Goal: Information Seeking & Learning: Learn about a topic

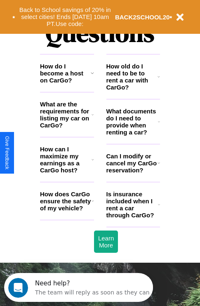
scroll to position [998, 0]
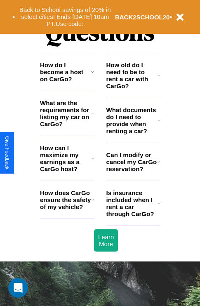
click at [67, 171] on h3 "How can I maximize my earnings as a CarGo host?" at bounding box center [65, 158] width 51 height 28
click at [133, 172] on h3 "Can I modify or cancel my CarGo reservation?" at bounding box center [131, 161] width 51 height 21
click at [133, 89] on h3 "How old do I need to be to rent a car with CarGo?" at bounding box center [131, 75] width 51 height 28
click at [67, 171] on h3 "How can I maximize my earnings as a CarGo host?" at bounding box center [65, 158] width 51 height 28
click at [133, 172] on h3 "Can I modify or cancel my CarGo reservation?" at bounding box center [131, 161] width 51 height 21
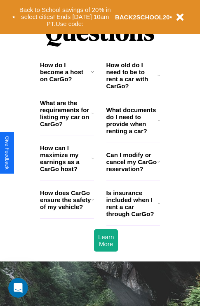
click at [133, 89] on h3 "How old do I need to be to rent a car with CarGo?" at bounding box center [131, 75] width 51 height 28
click at [133, 172] on h3 "Can I modify or cancel my CarGo reservation?" at bounding box center [131, 161] width 51 height 21
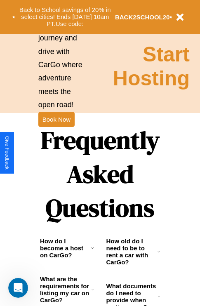
scroll to position [802, 0]
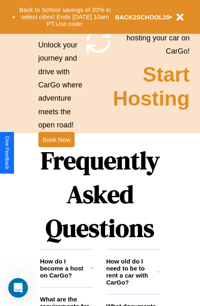
click at [56, 153] on h1 "Frequently Asked Questions" at bounding box center [100, 194] width 120 height 110
